Goal: Transaction & Acquisition: Purchase product/service

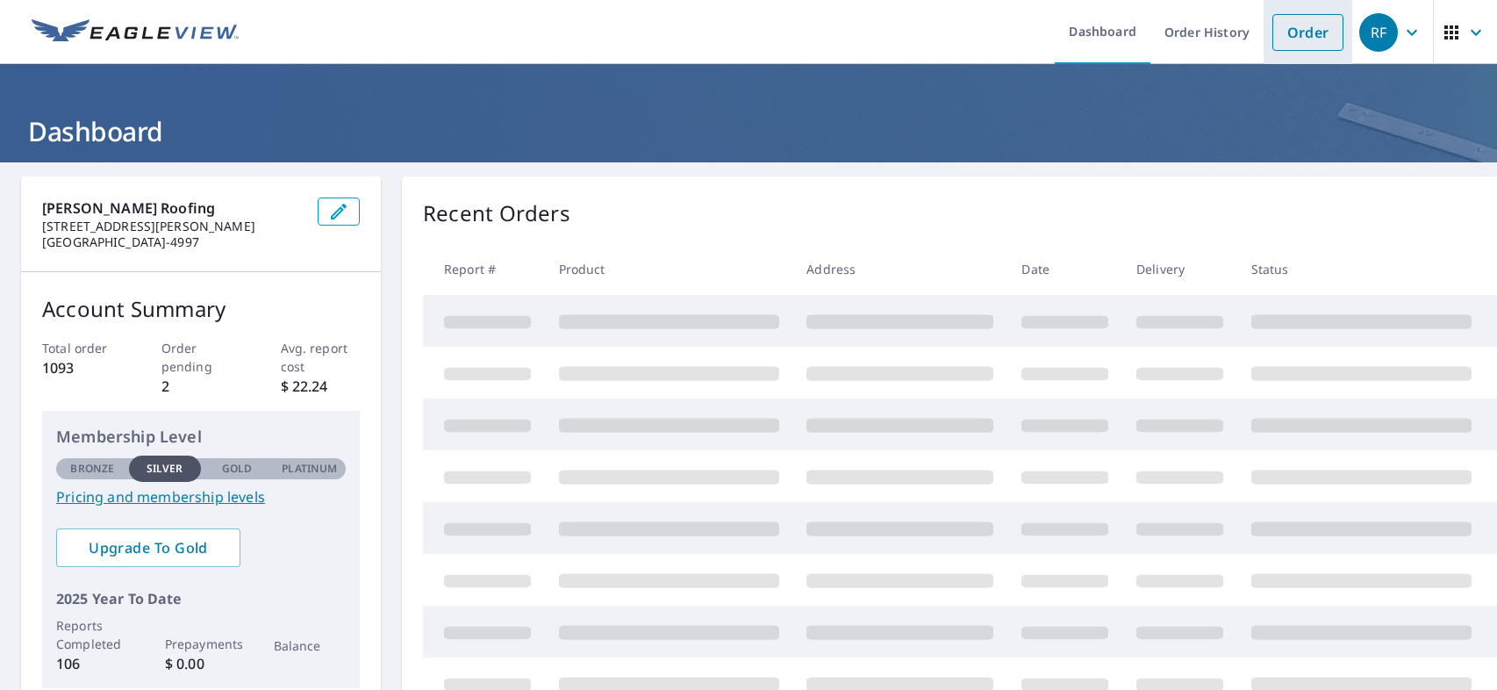
click at [1294, 31] on link "Order" at bounding box center [1307, 32] width 71 height 37
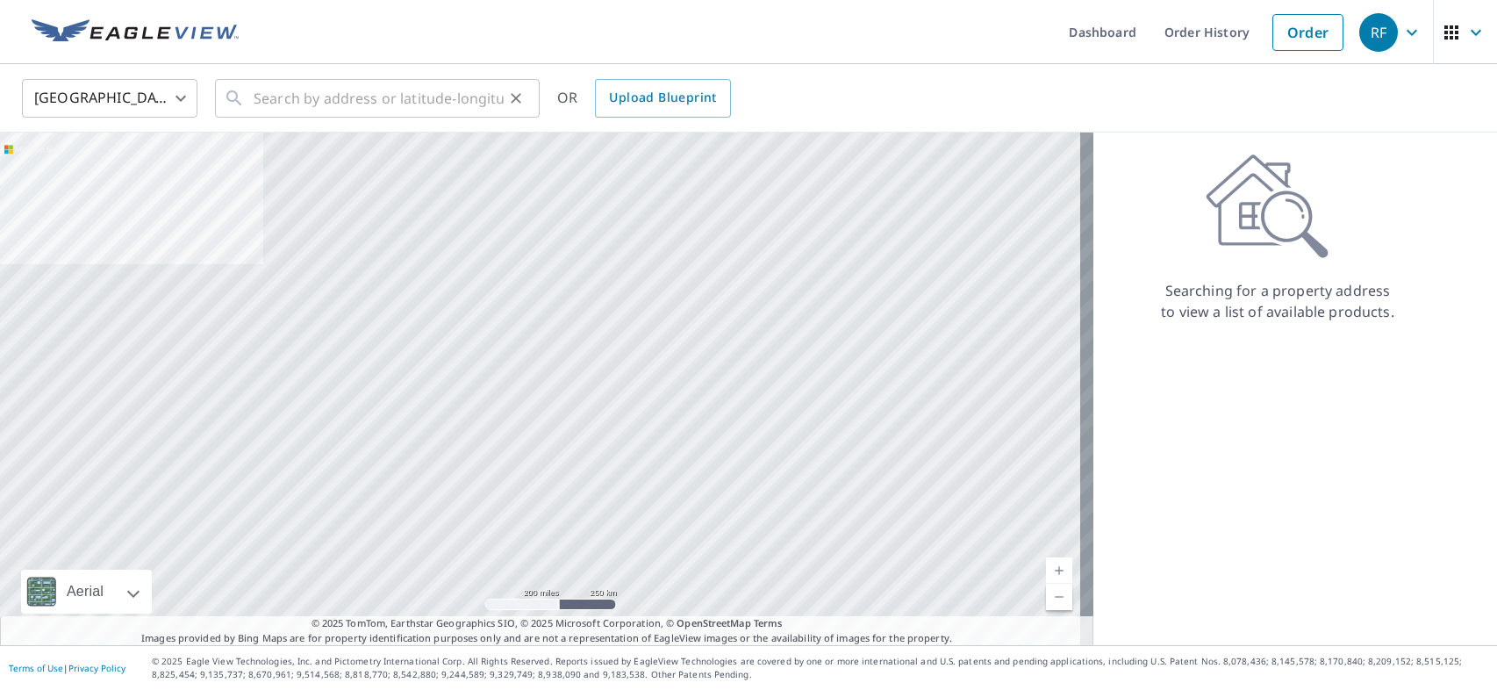
click at [242, 96] on icon at bounding box center [234, 98] width 21 height 21
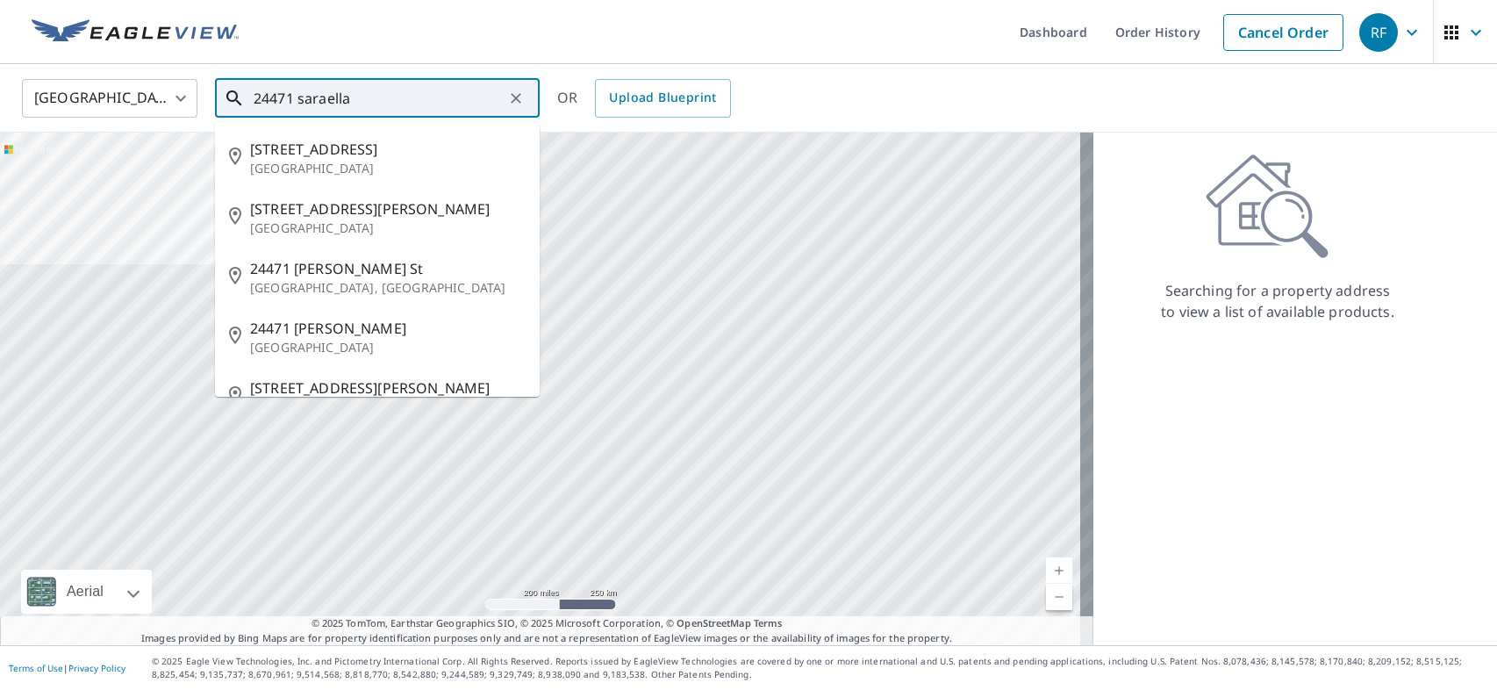
click at [326, 98] on input "24471 saraella" at bounding box center [379, 98] width 250 height 49
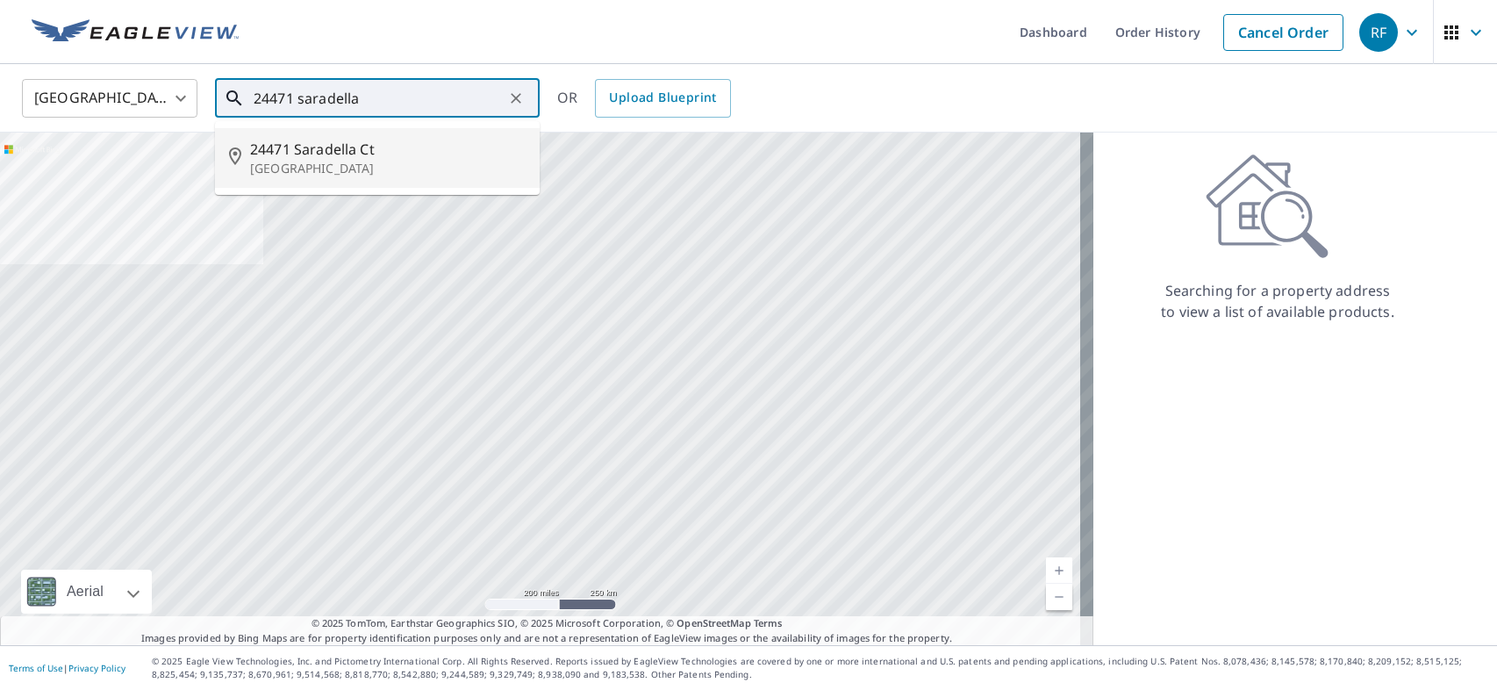
click at [311, 155] on span "24471 Saradella Ct" at bounding box center [387, 149] width 275 height 21
type input "[STREET_ADDRESS]"
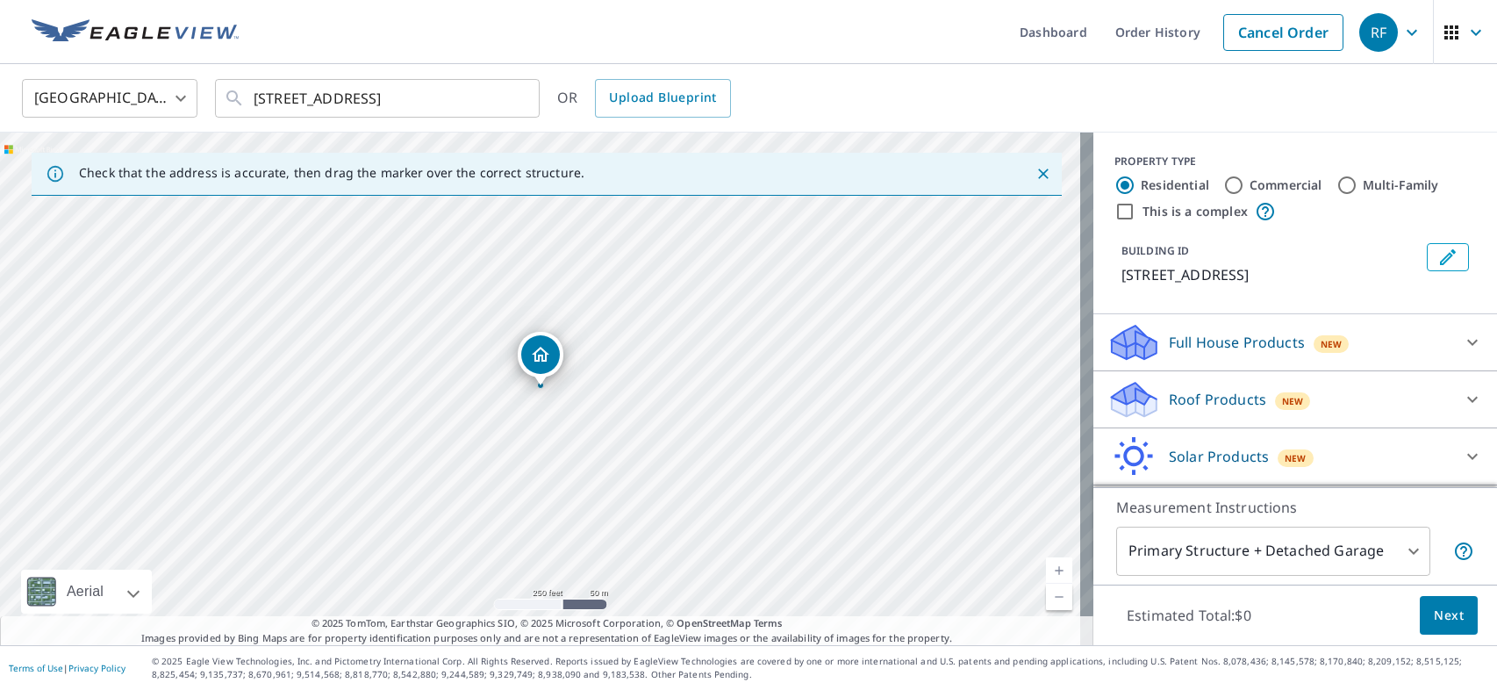
click at [1194, 398] on p "Roof Products" at bounding box center [1217, 399] width 97 height 21
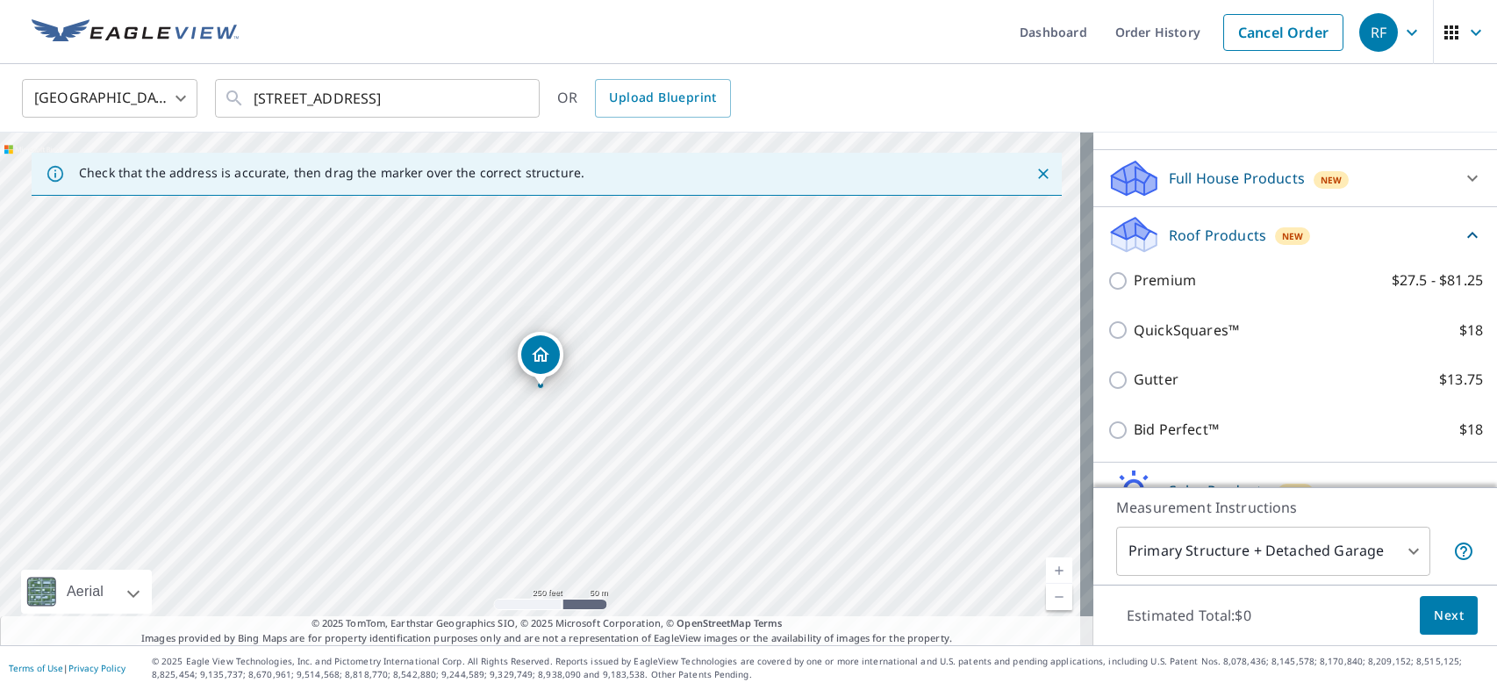
scroll to position [254, 0]
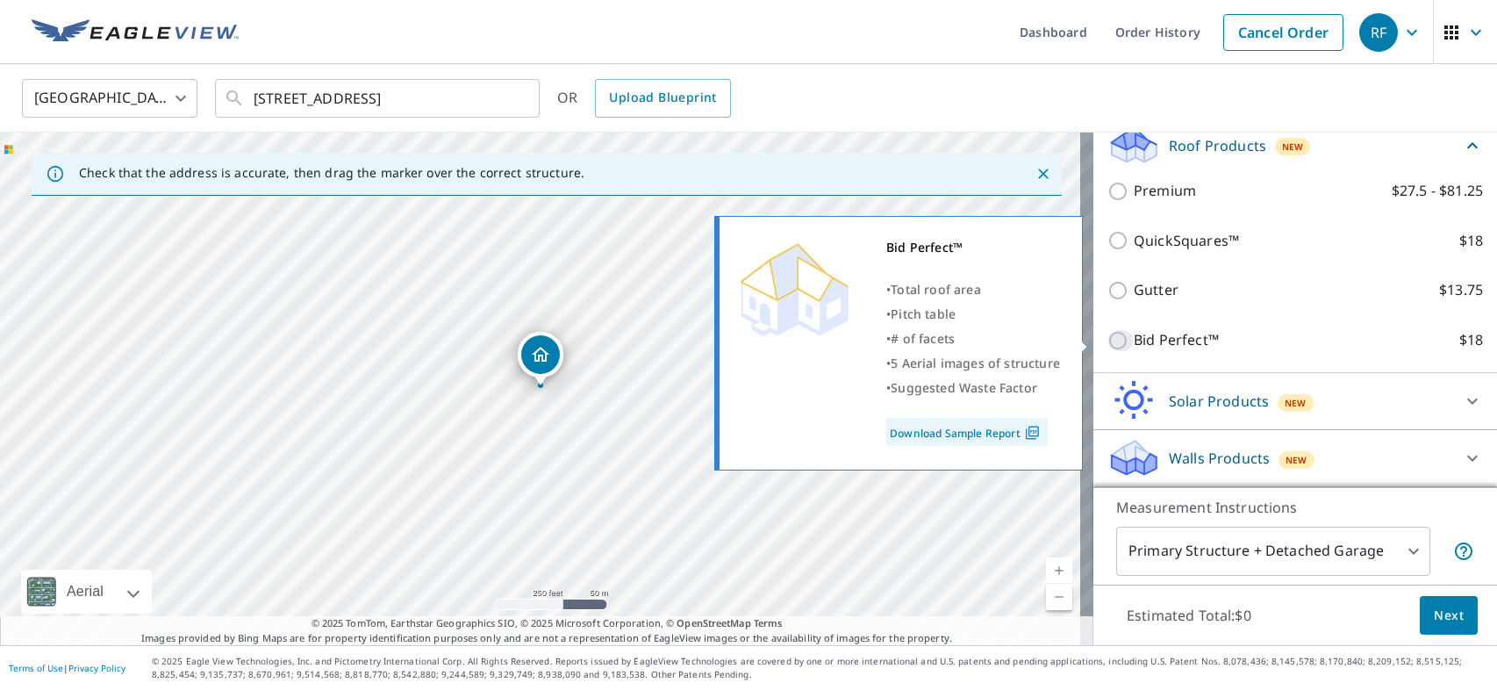
click at [1107, 338] on input "Bid Perfect™ $18" at bounding box center [1120, 340] width 26 height 21
checkbox input "true"
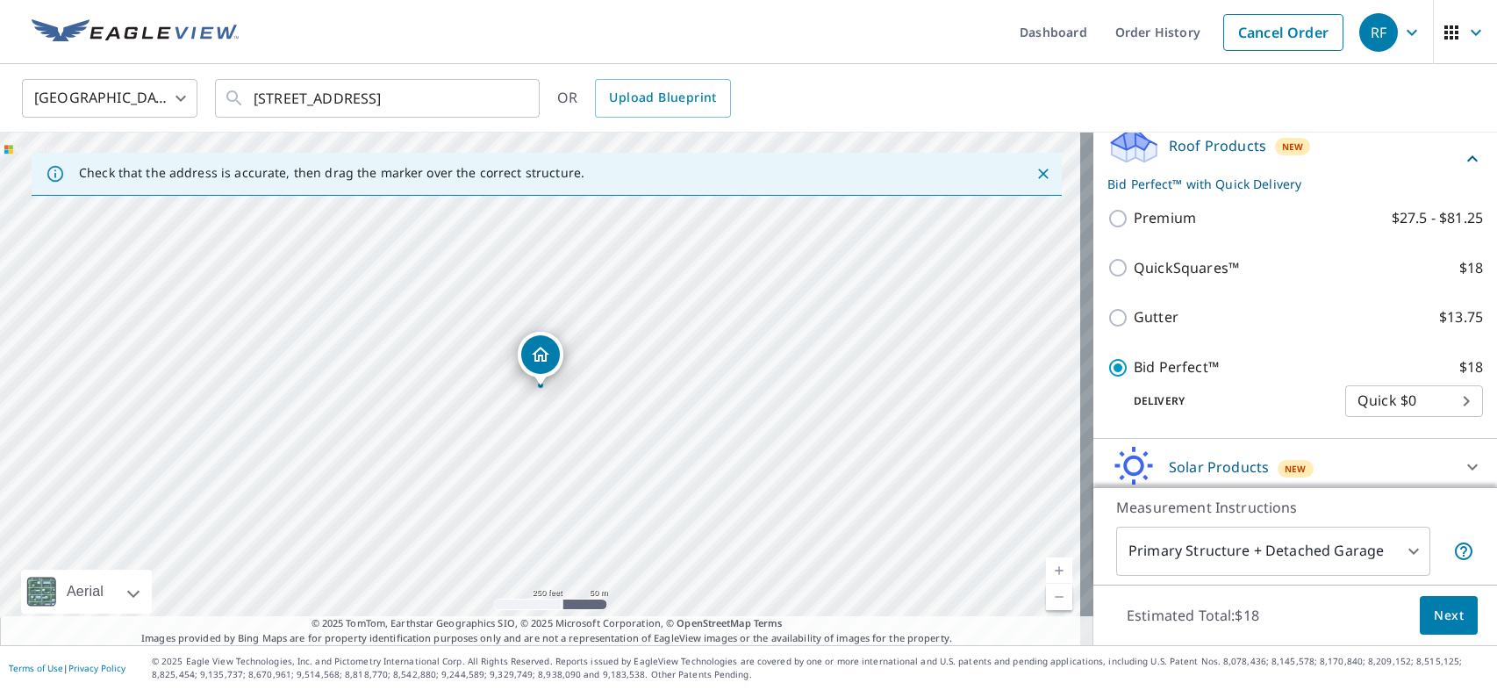
click at [1440, 617] on span "Next" at bounding box center [1449, 616] width 30 height 22
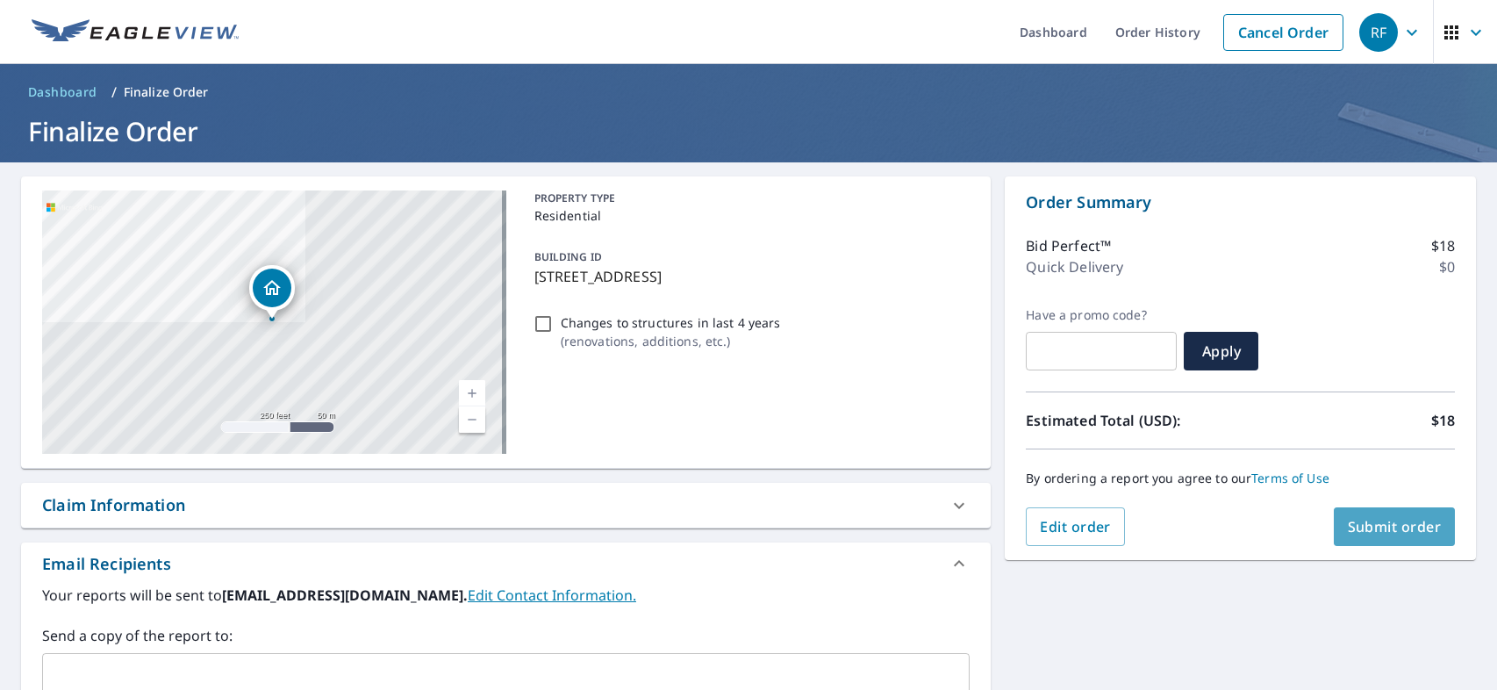
click at [1356, 520] on span "Submit order" at bounding box center [1395, 526] width 94 height 19
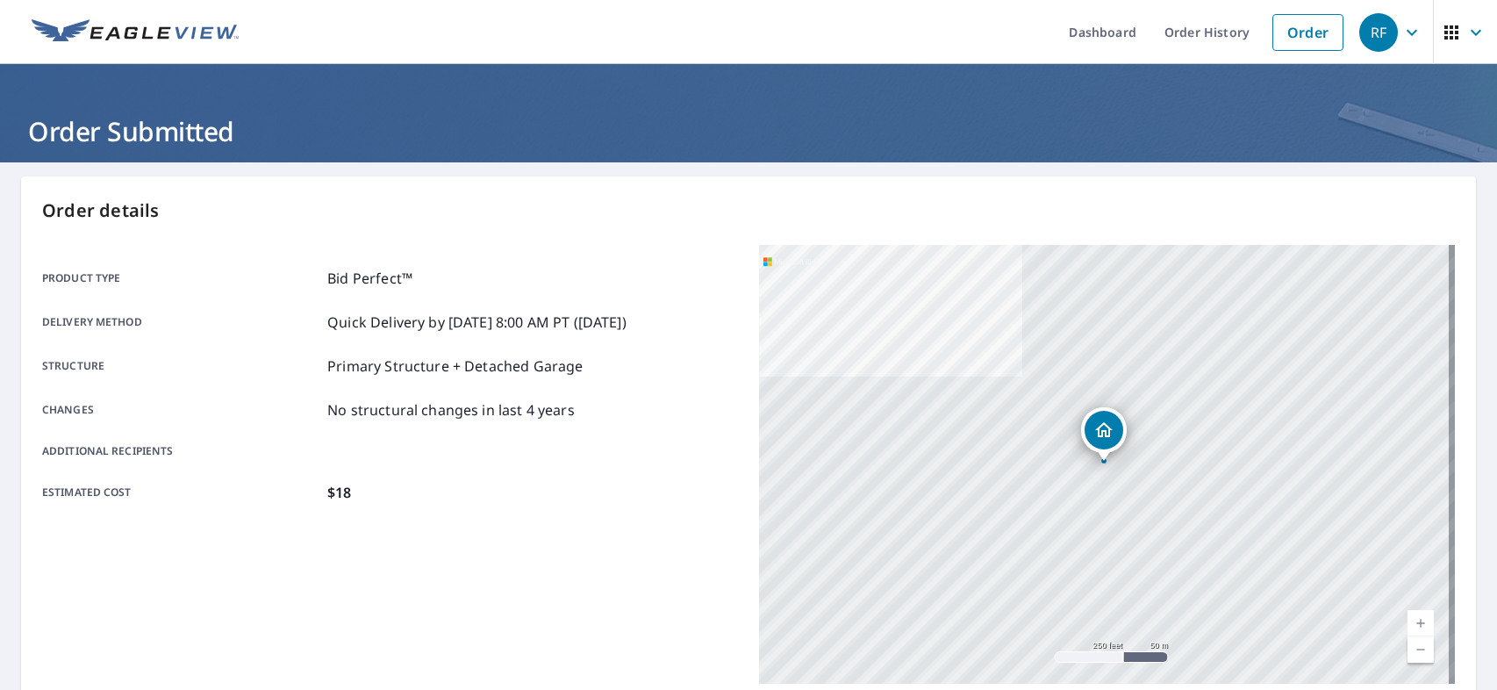
click at [1407, 619] on link "Current Level 17, Zoom In" at bounding box center [1420, 623] width 26 height 26
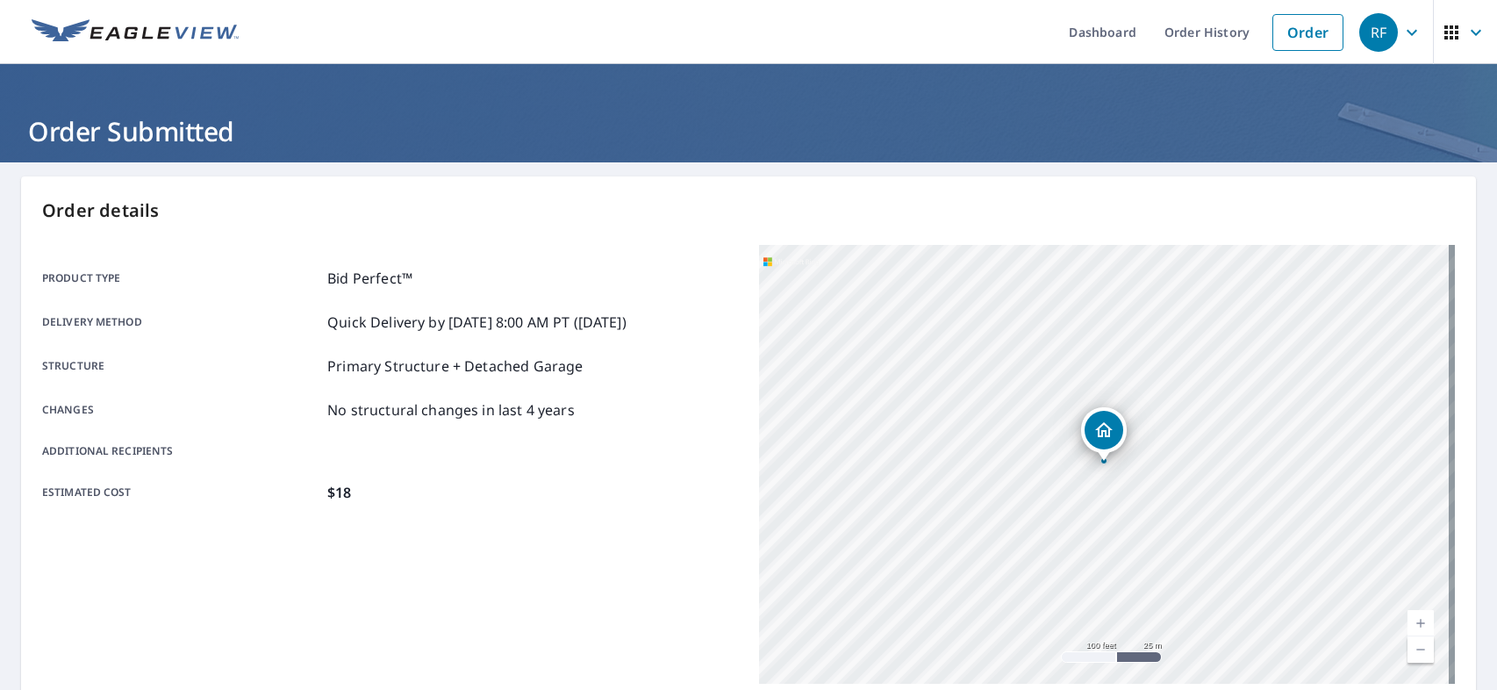
click at [1407, 619] on link "Current Level 18, Zoom In" at bounding box center [1420, 623] width 26 height 26
click at [1407, 619] on link "Current Level 19, Zoom In" at bounding box center [1420, 623] width 26 height 26
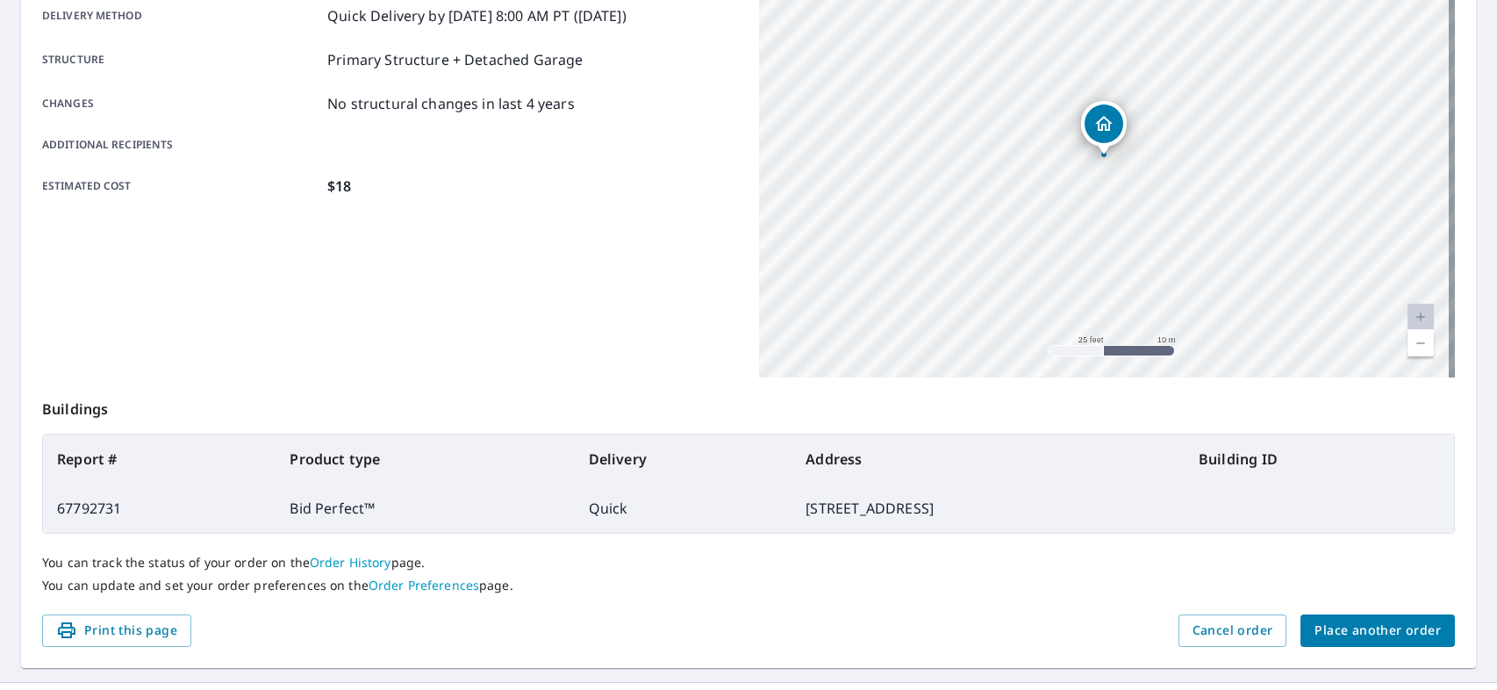
scroll to position [343, 0]
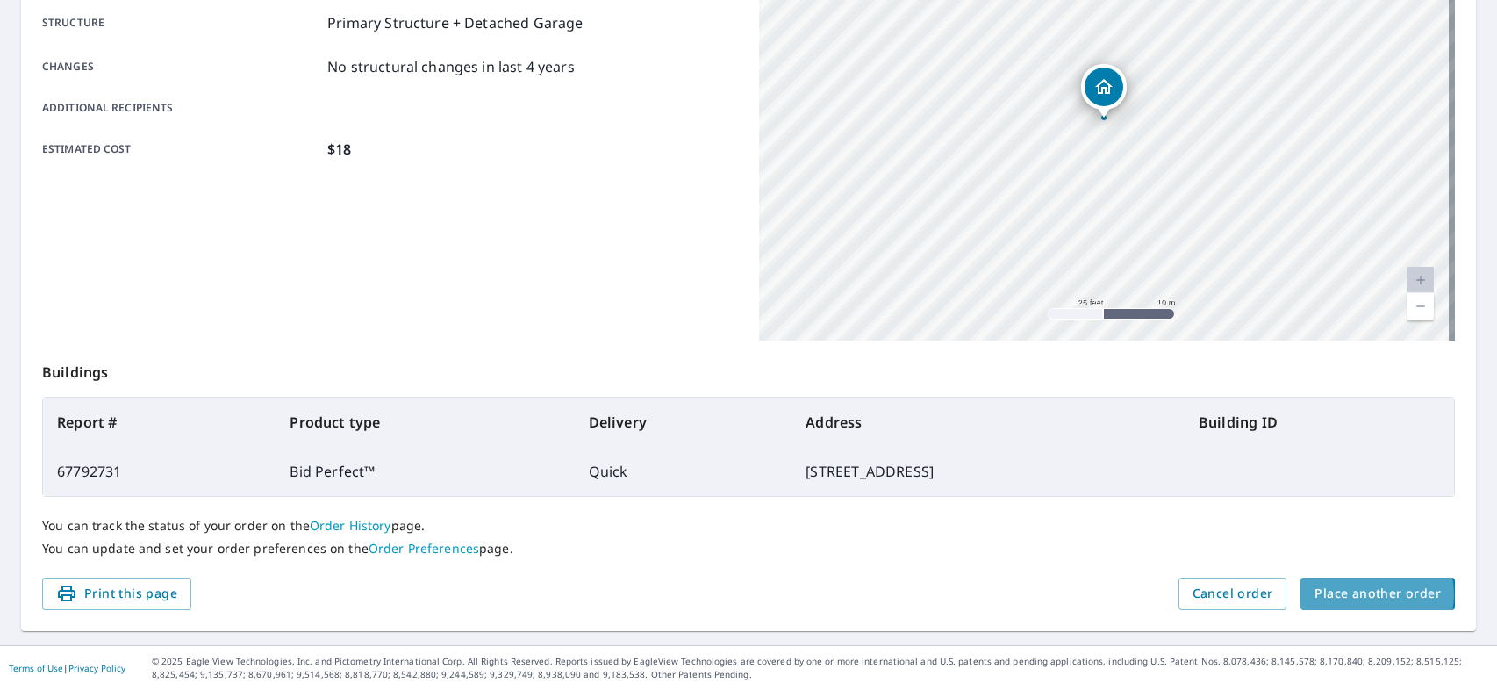
click at [1358, 594] on span "Place another order" at bounding box center [1377, 594] width 126 height 22
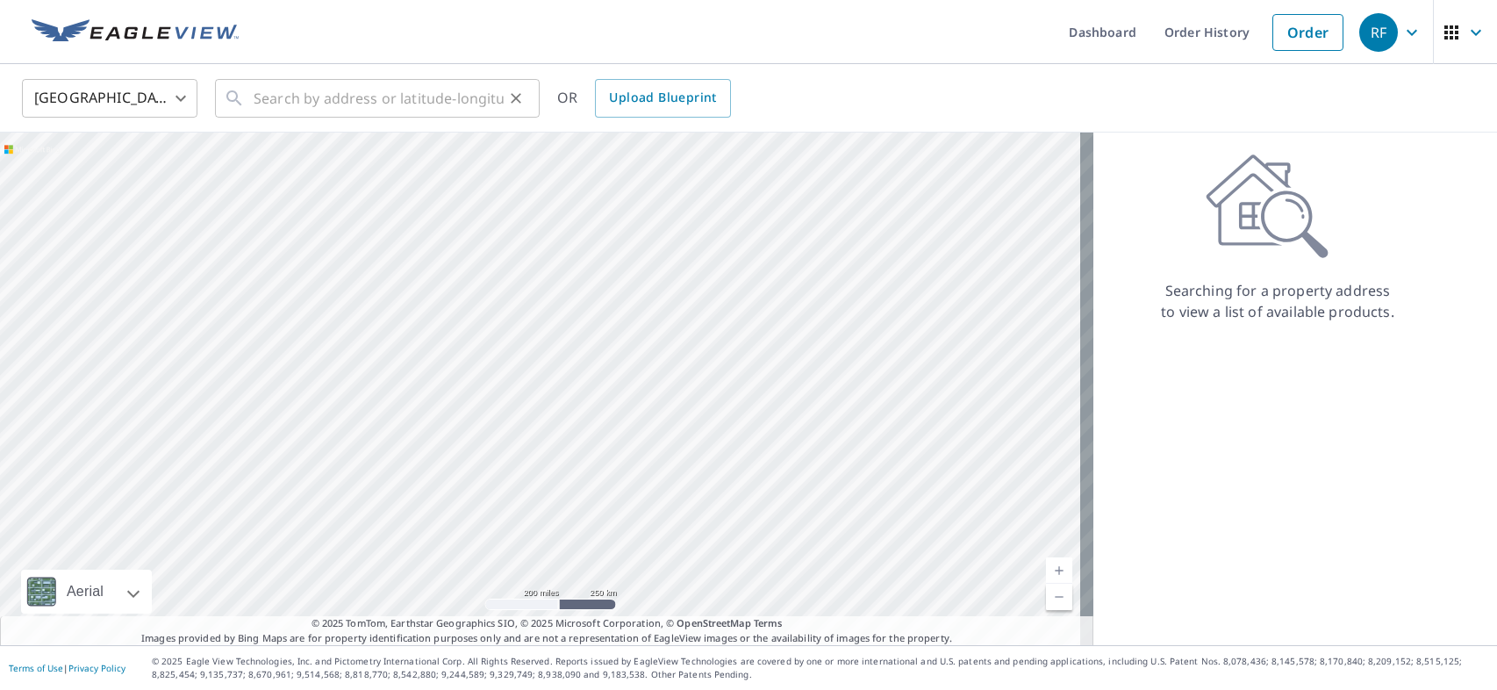
click at [235, 93] on icon at bounding box center [233, 97] width 15 height 15
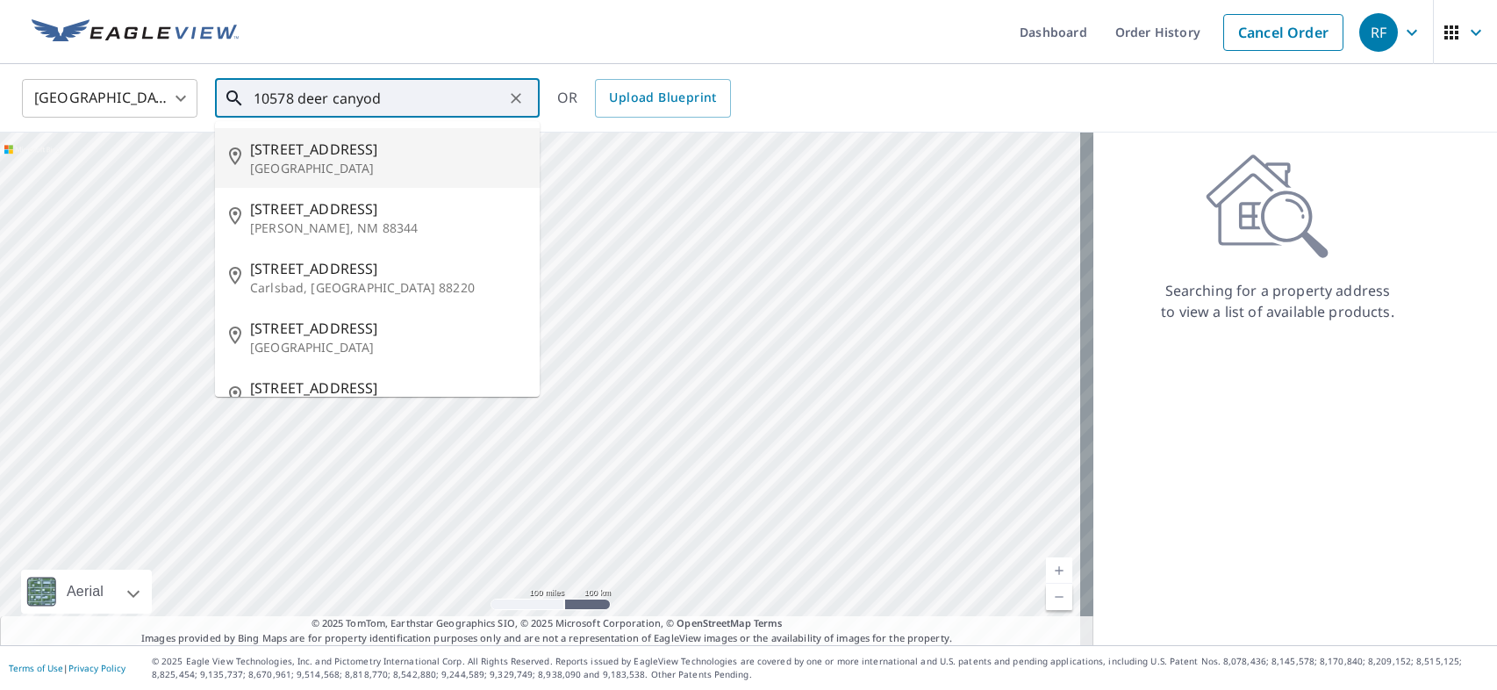
click at [327, 152] on span "[STREET_ADDRESS]" at bounding box center [387, 149] width 275 height 21
type input "[STREET_ADDRESS]"
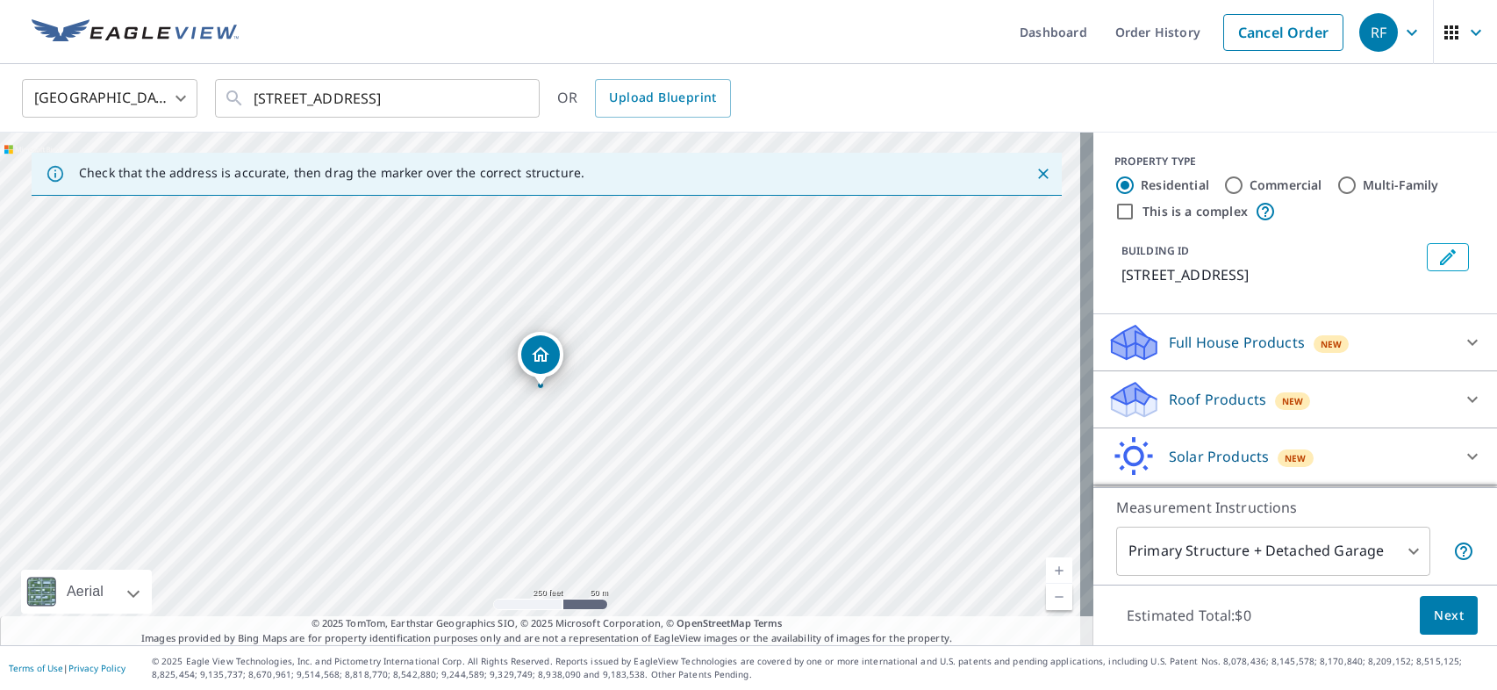
click at [1282, 408] on span "New" at bounding box center [1293, 401] width 22 height 14
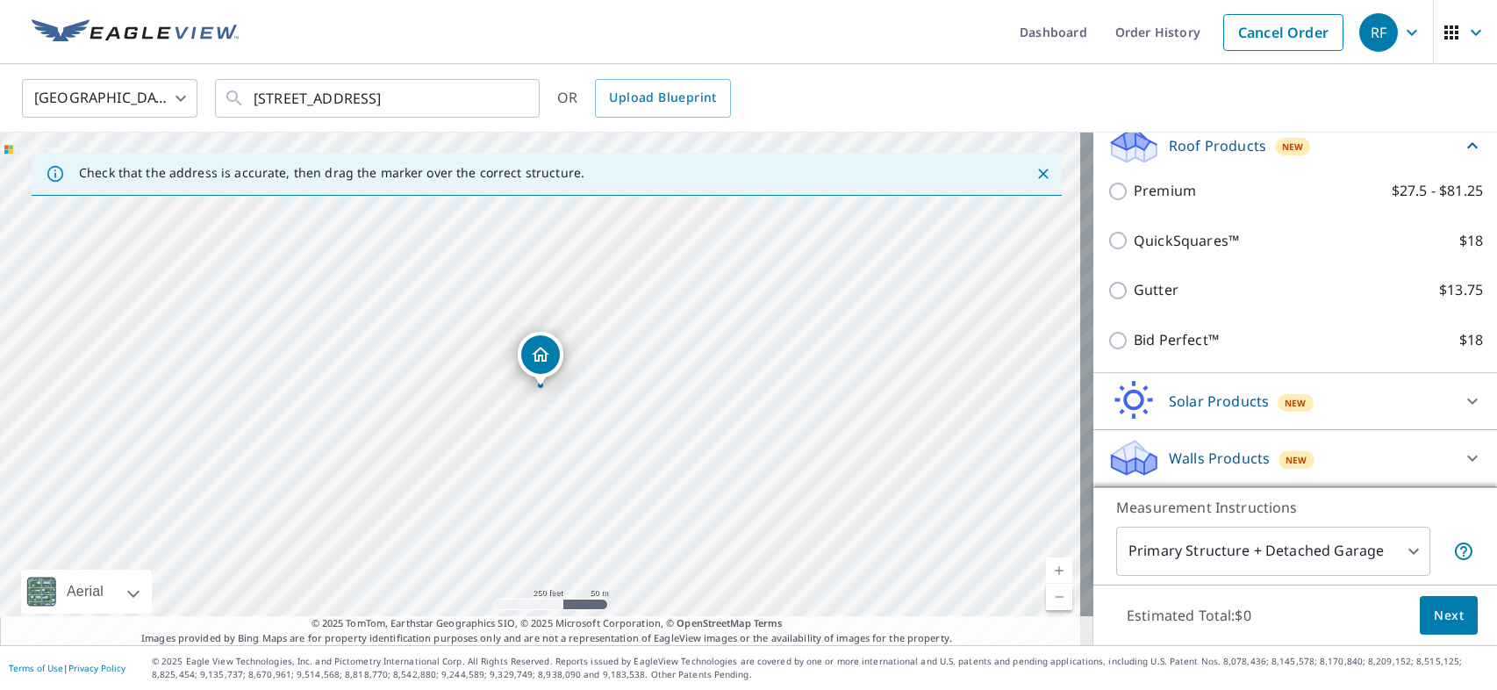
scroll to position [275, 0]
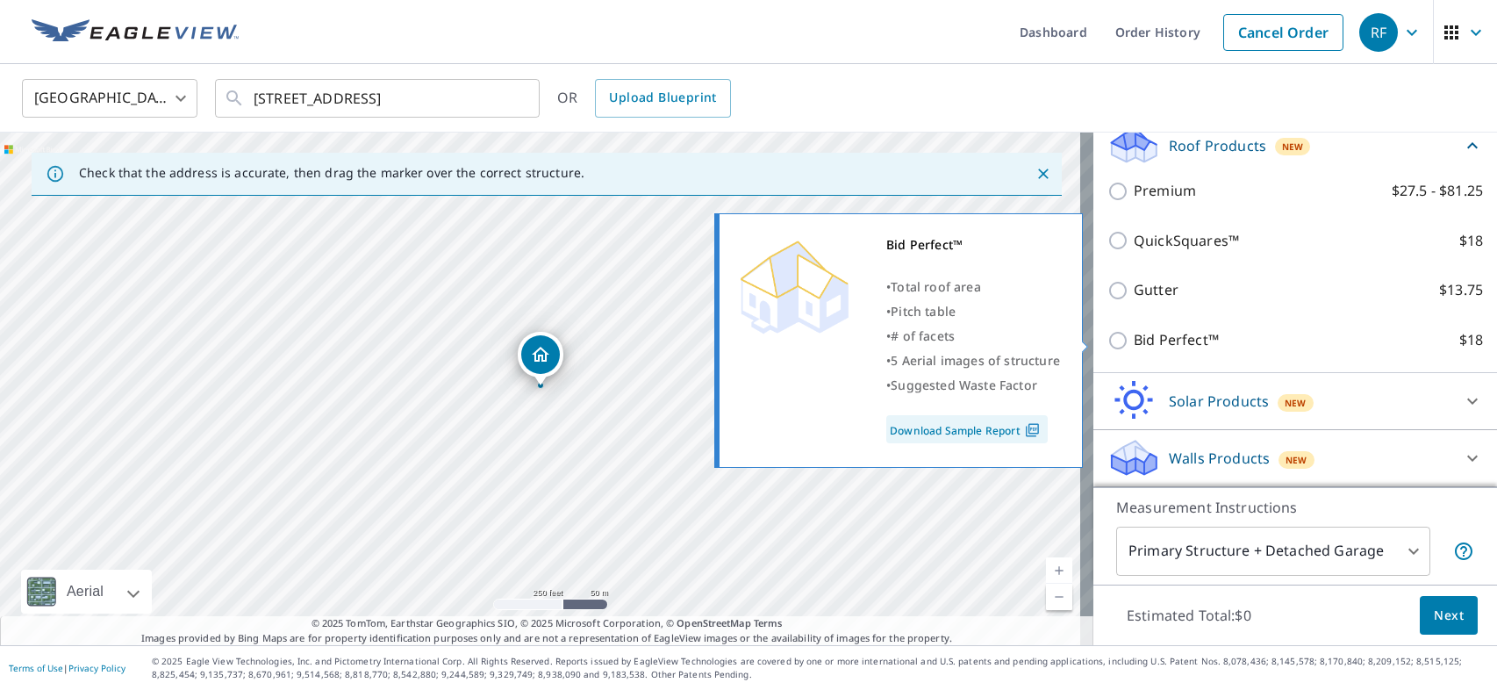
click at [1107, 340] on input "Bid Perfect™ $18" at bounding box center [1120, 340] width 26 height 21
checkbox input "true"
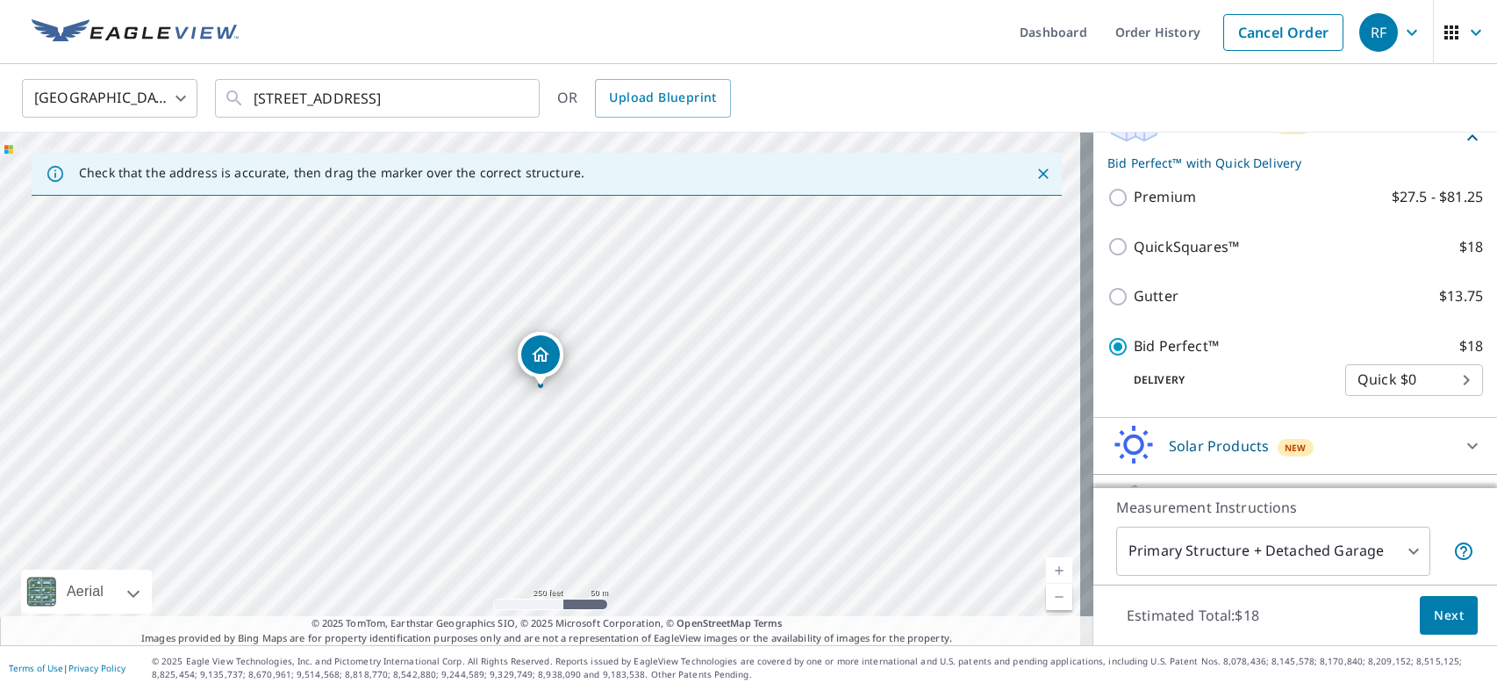
click at [1443, 616] on span "Next" at bounding box center [1449, 616] width 30 height 22
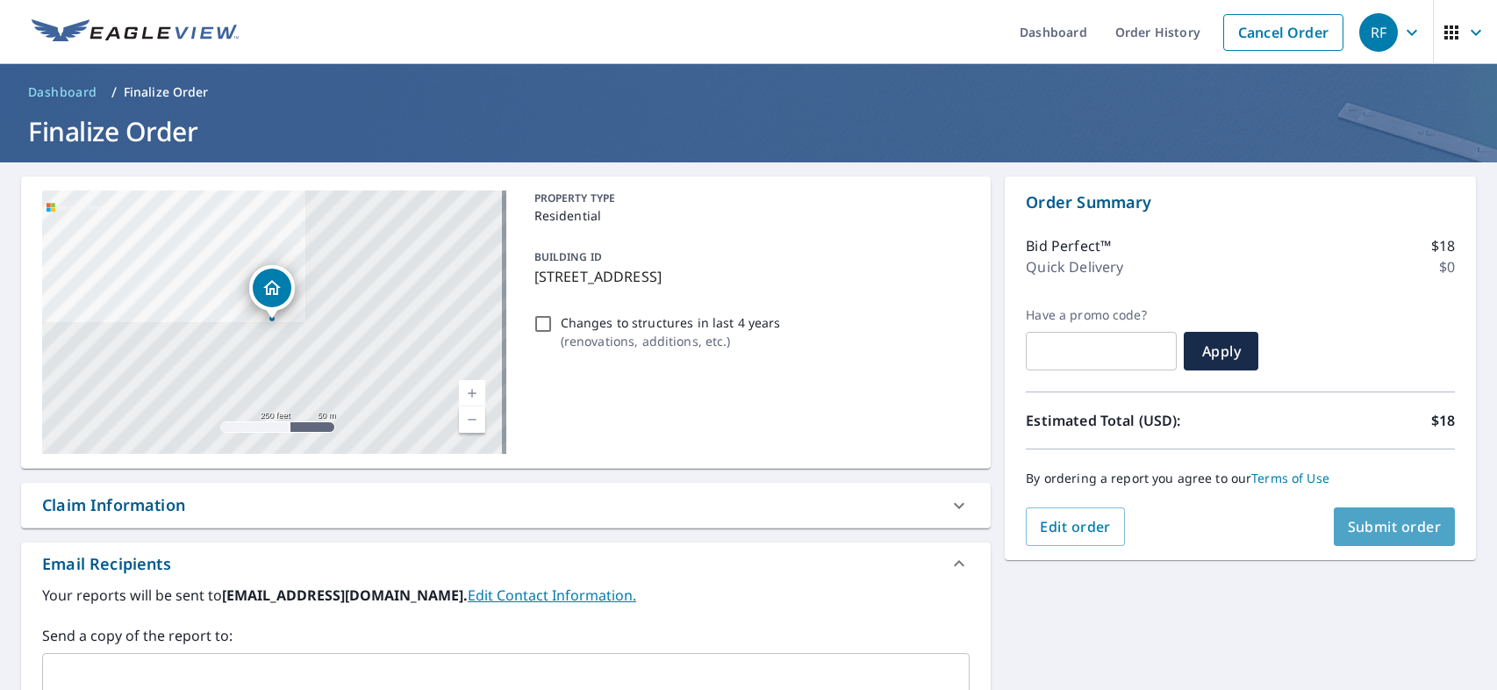
click at [1390, 524] on span "Submit order" at bounding box center [1395, 526] width 94 height 19
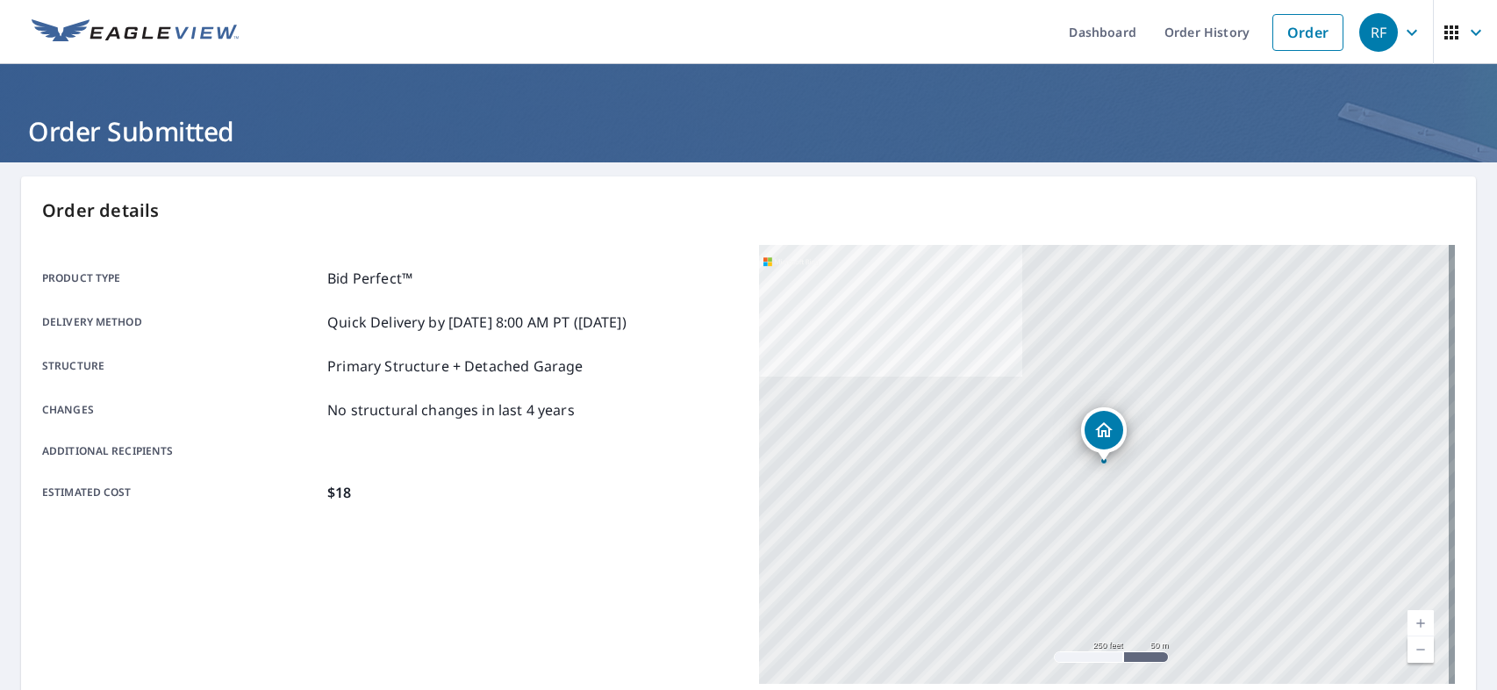
click at [1412, 619] on link "Current Level 17, Zoom In" at bounding box center [1420, 623] width 26 height 26
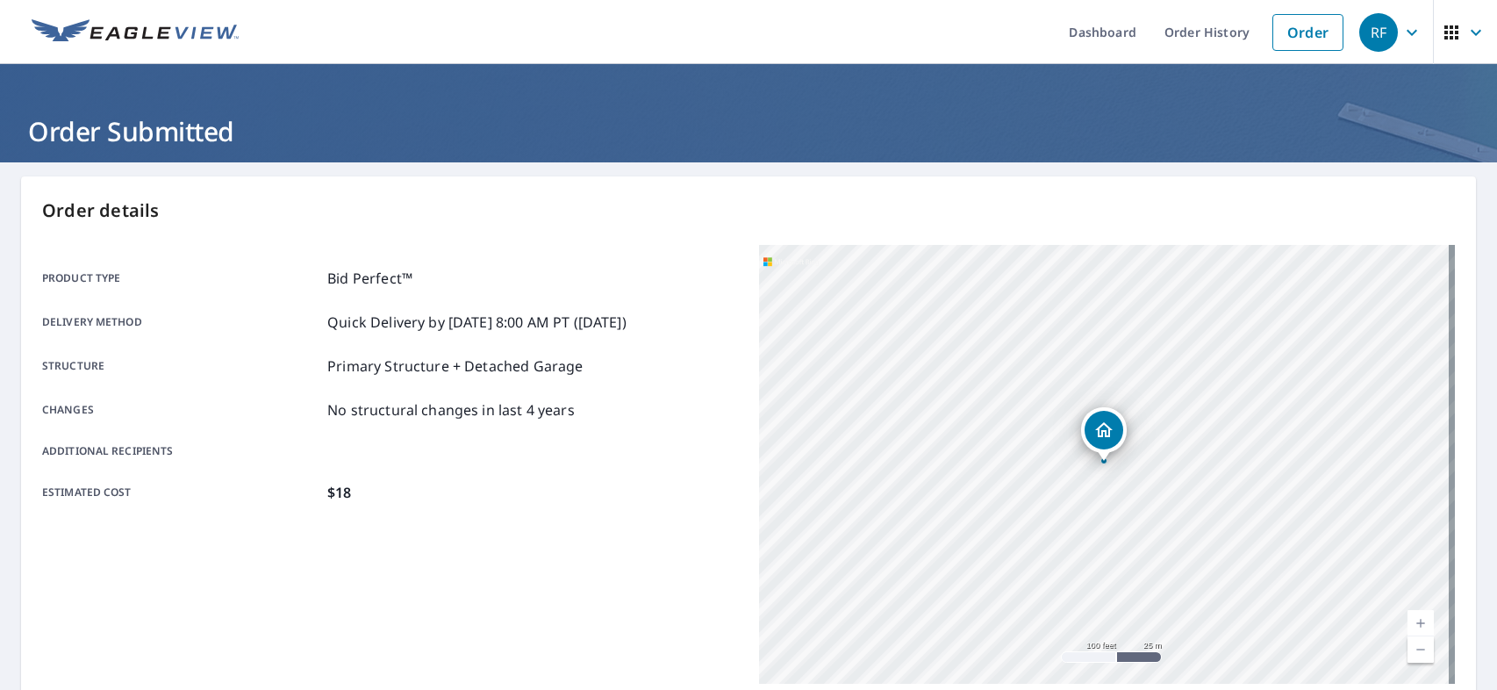
click at [1412, 619] on link "Current Level 18, Zoom In" at bounding box center [1420, 623] width 26 height 26
click at [1412, 619] on link "Current Level 19, Zoom In" at bounding box center [1420, 623] width 26 height 26
